Goal: Entertainment & Leisure: Consume media (video, audio)

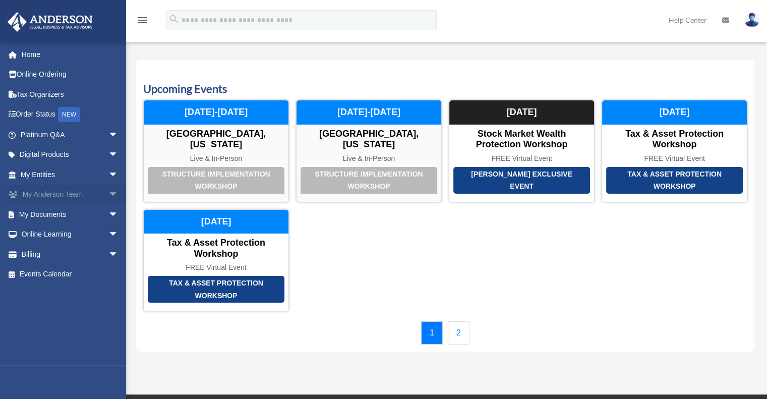
click at [108, 190] on span "arrow_drop_down" at bounding box center [118, 195] width 20 height 21
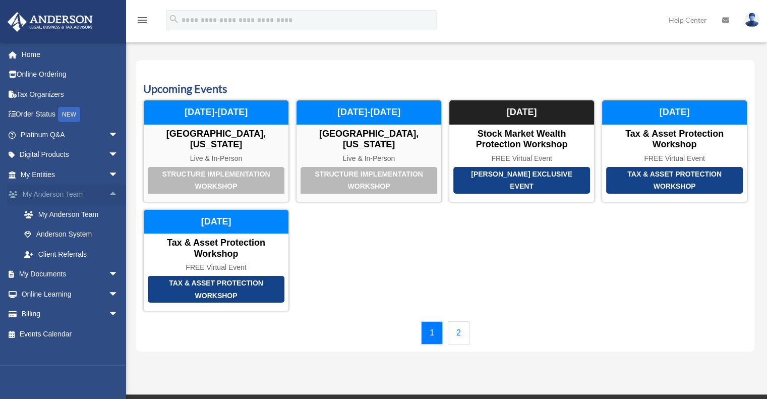
click at [108, 190] on span "arrow_drop_up" at bounding box center [118, 195] width 20 height 21
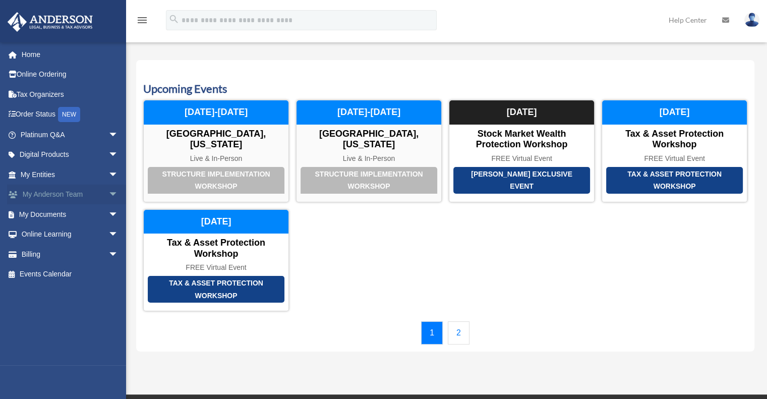
click at [108, 190] on span "arrow_drop_down" at bounding box center [118, 195] width 20 height 21
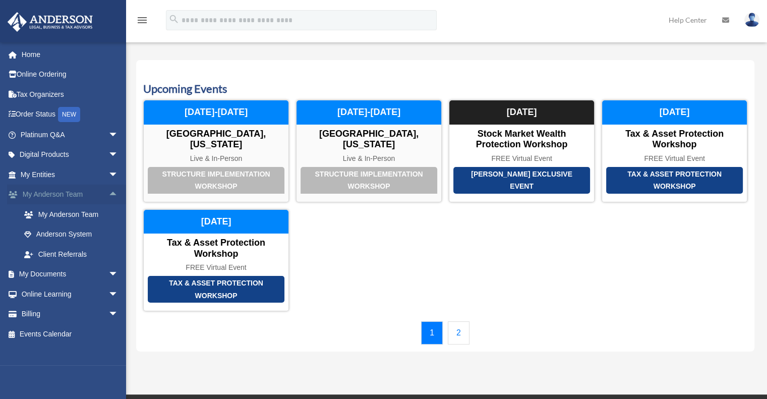
click at [108, 195] on span "arrow_drop_up" at bounding box center [118, 195] width 20 height 21
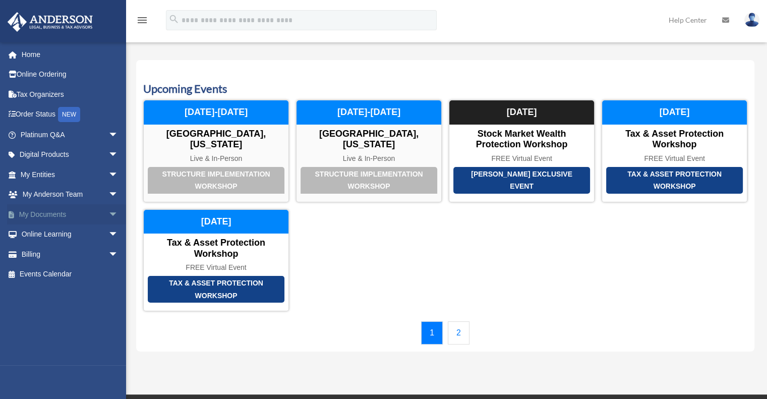
click at [108, 216] on span "arrow_drop_down" at bounding box center [118, 214] width 20 height 21
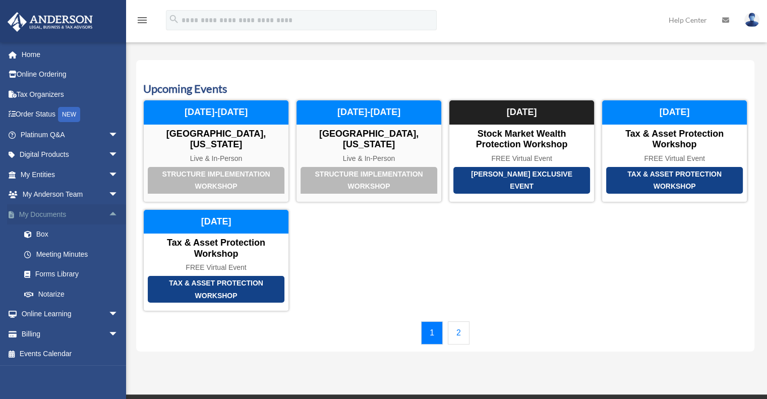
click at [108, 216] on span "arrow_drop_up" at bounding box center [118, 214] width 20 height 21
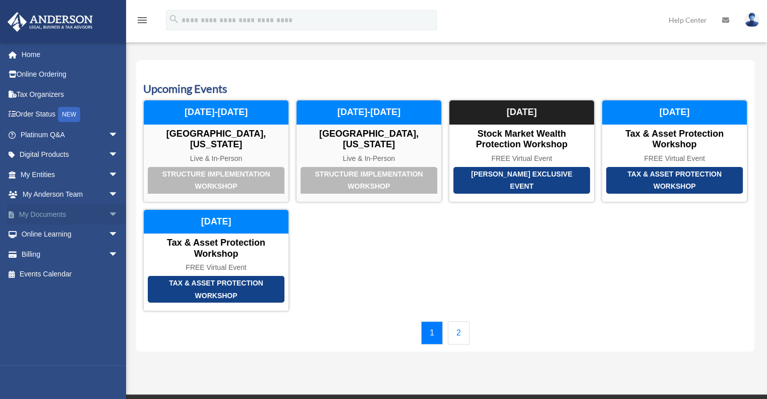
click at [108, 214] on span "arrow_drop_down" at bounding box center [118, 214] width 20 height 21
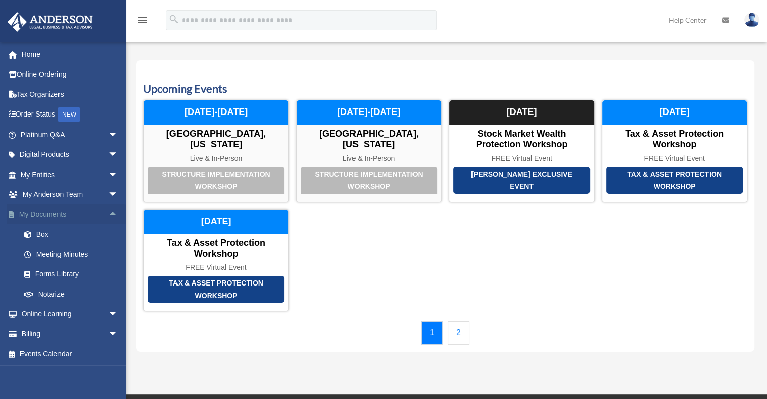
click at [108, 215] on span "arrow_drop_up" at bounding box center [118, 214] width 20 height 21
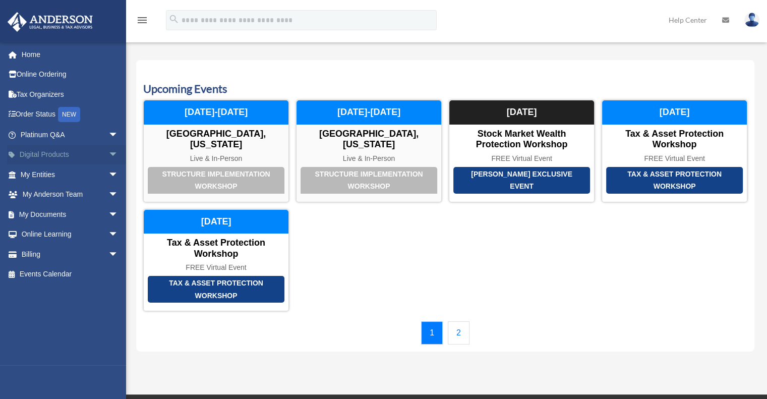
click at [108, 156] on span "arrow_drop_down" at bounding box center [118, 155] width 20 height 21
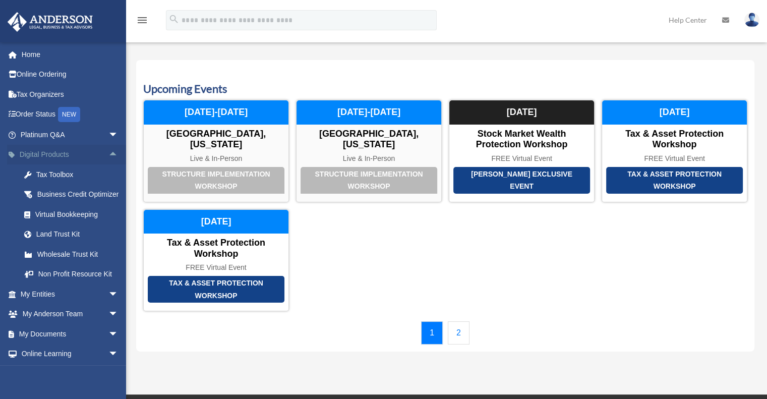
click at [108, 156] on span "arrow_drop_up" at bounding box center [118, 155] width 20 height 21
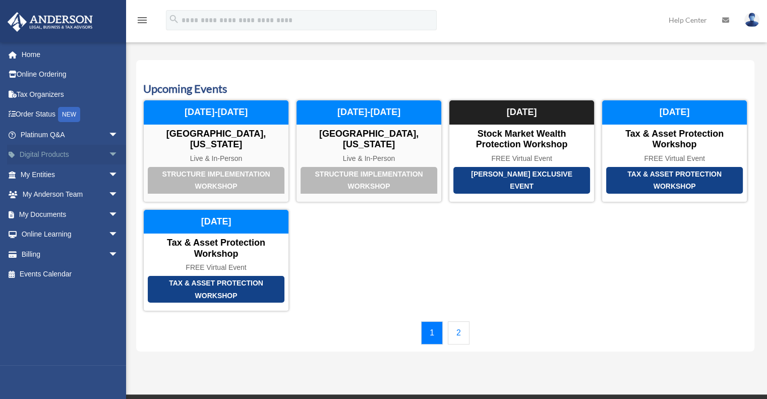
click at [108, 156] on span "arrow_drop_down" at bounding box center [118, 155] width 20 height 21
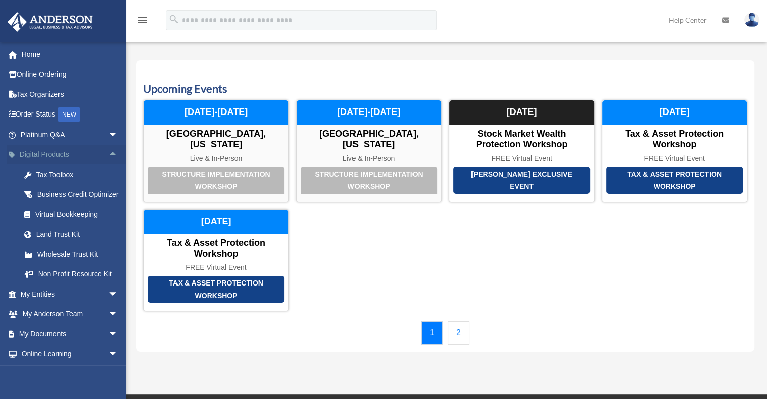
click at [108, 156] on span "arrow_drop_up" at bounding box center [118, 155] width 20 height 21
click at [108, 155] on span "arrow_drop_up" at bounding box center [118, 155] width 20 height 21
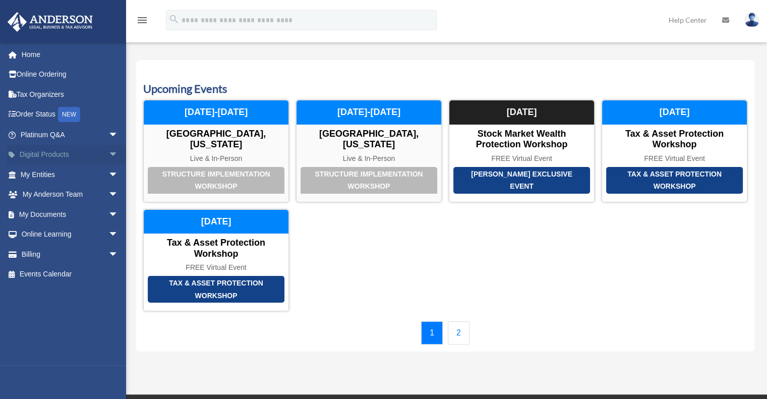
click at [108, 155] on span "arrow_drop_down" at bounding box center [118, 155] width 20 height 21
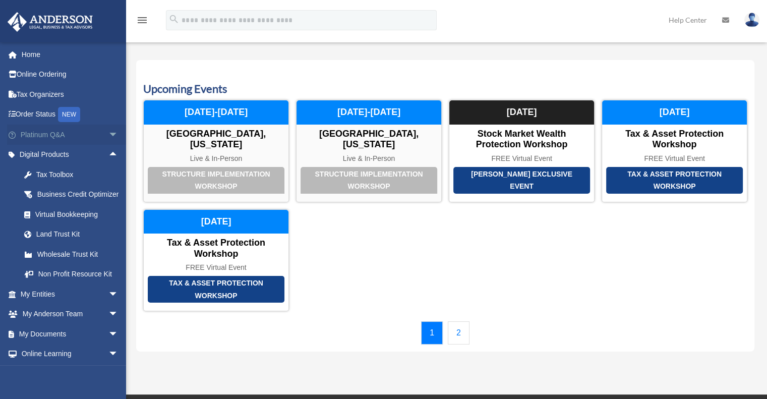
click at [108, 132] on span "arrow_drop_down" at bounding box center [118, 135] width 20 height 21
click at [108, 153] on span "arrow_drop_up" at bounding box center [118, 155] width 20 height 21
click at [108, 155] on span "arrow_drop_up" at bounding box center [118, 155] width 20 height 21
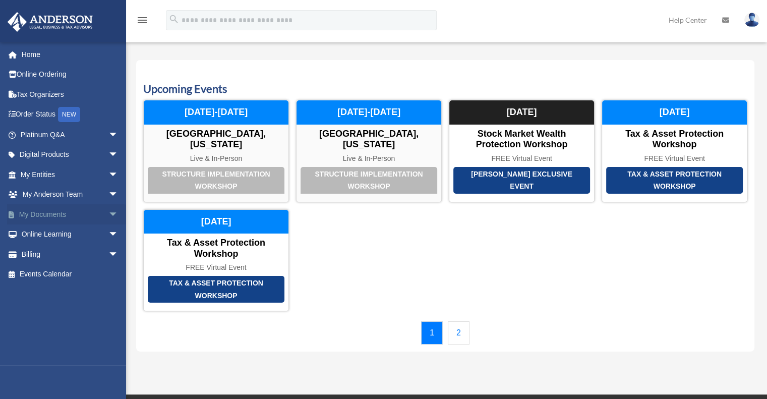
click at [108, 209] on span "arrow_drop_down" at bounding box center [118, 214] width 20 height 21
click at [108, 236] on span "arrow_drop_down" at bounding box center [118, 234] width 20 height 21
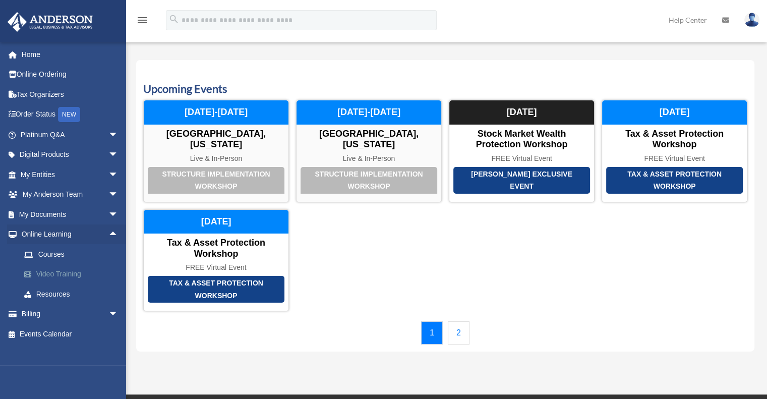
click at [63, 276] on link "Video Training" at bounding box center [73, 274] width 119 height 20
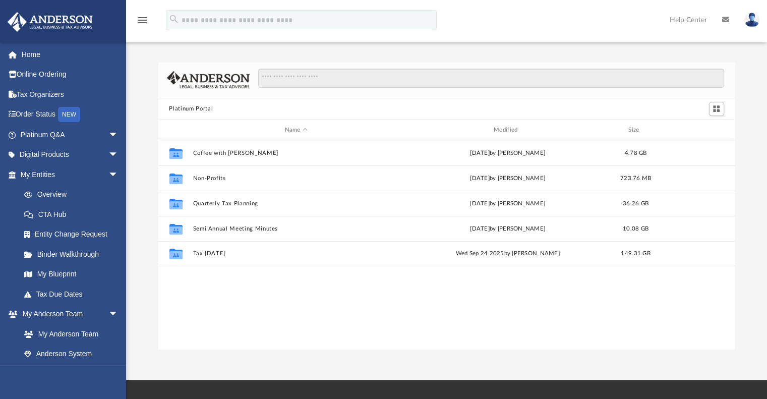
scroll to position [221, 569]
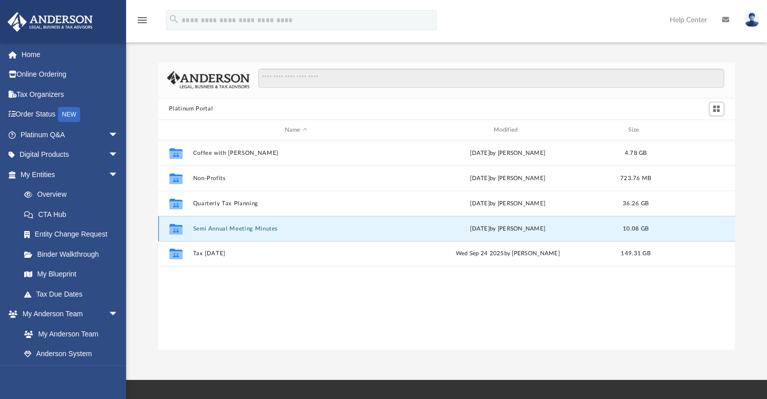
click at [207, 229] on button "Semi Annual Meeting Minutes" at bounding box center [296, 228] width 207 height 7
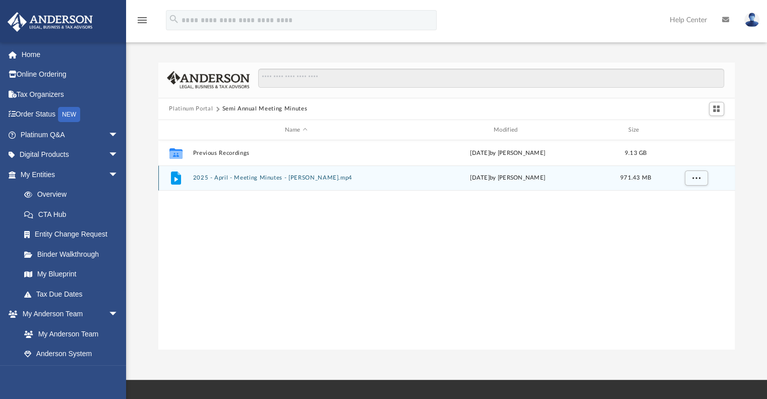
click at [306, 181] on button "2025 - April - Meeting Minutes - [PERSON_NAME].mp4" at bounding box center [296, 178] width 207 height 7
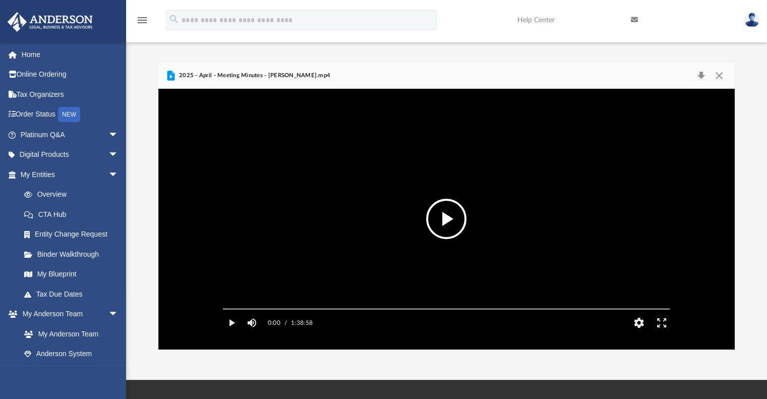
click at [148, 156] on div "Platinum Portal Semi Annual Meeting Minutes Name Modified Size Collaborated Fol…" at bounding box center [446, 206] width 641 height 287
